Goal: Understand process/instructions

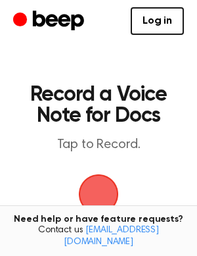
click at [102, 192] on span "button" at bounding box center [99, 194] width 43 height 43
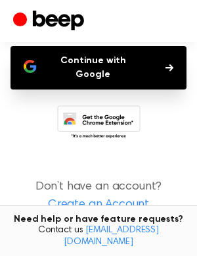
scroll to position [130, 0]
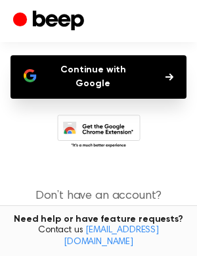
click at [125, 68] on button "Continue with Google" at bounding box center [99, 76] width 176 height 43
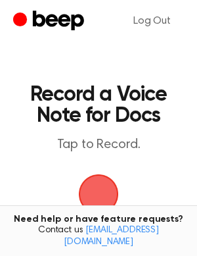
click at [101, 188] on span "button" at bounding box center [98, 193] width 59 height 59
click at [95, 175] on span "button" at bounding box center [98, 193] width 37 height 37
